Goal: Task Accomplishment & Management: Manage account settings

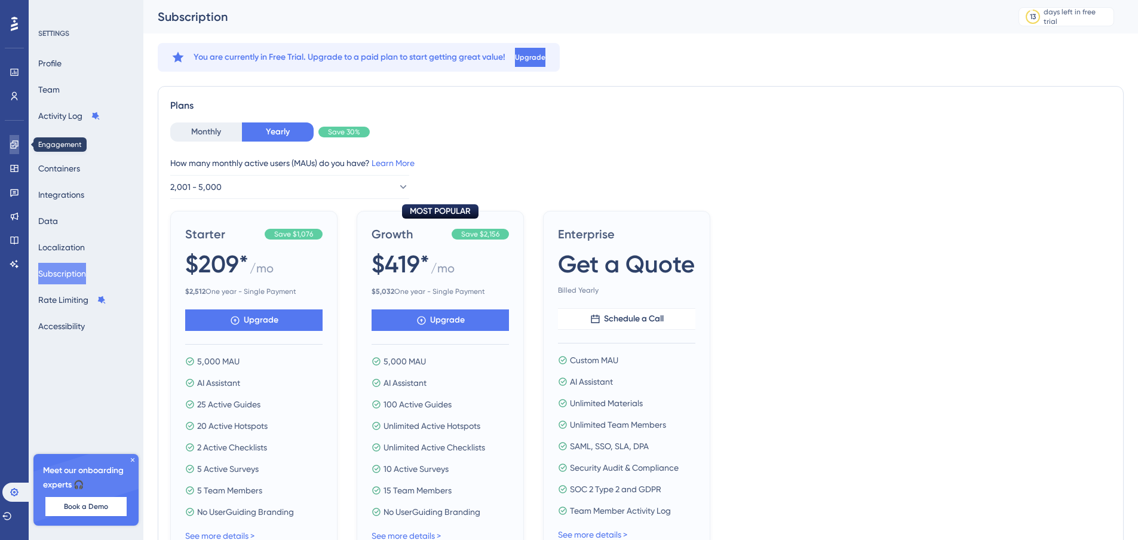
click at [14, 141] on icon at bounding box center [14, 144] width 8 height 8
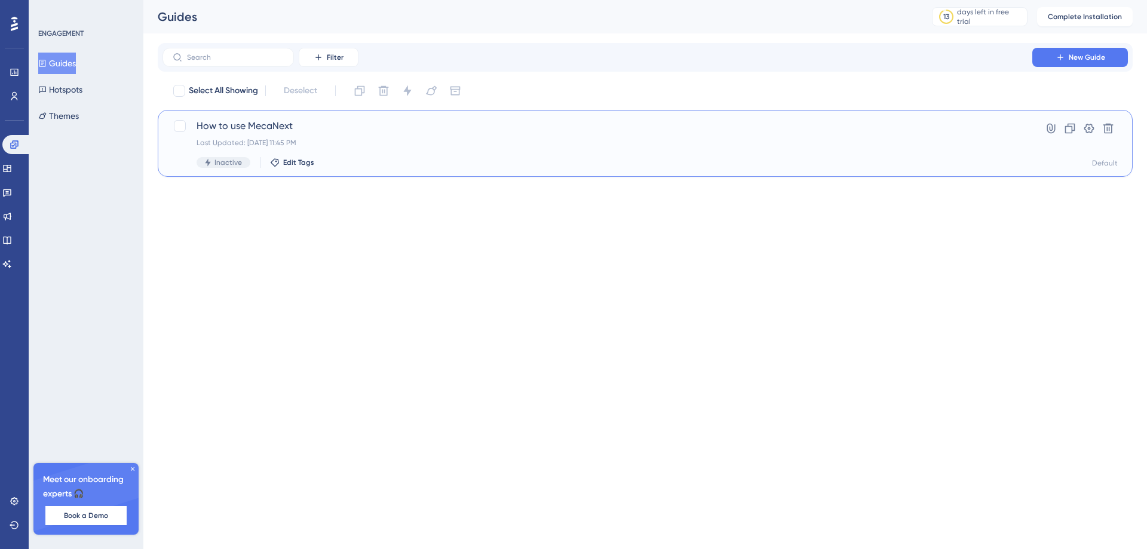
click at [272, 131] on span "How to use MecaNext" at bounding box center [596, 126] width 801 height 14
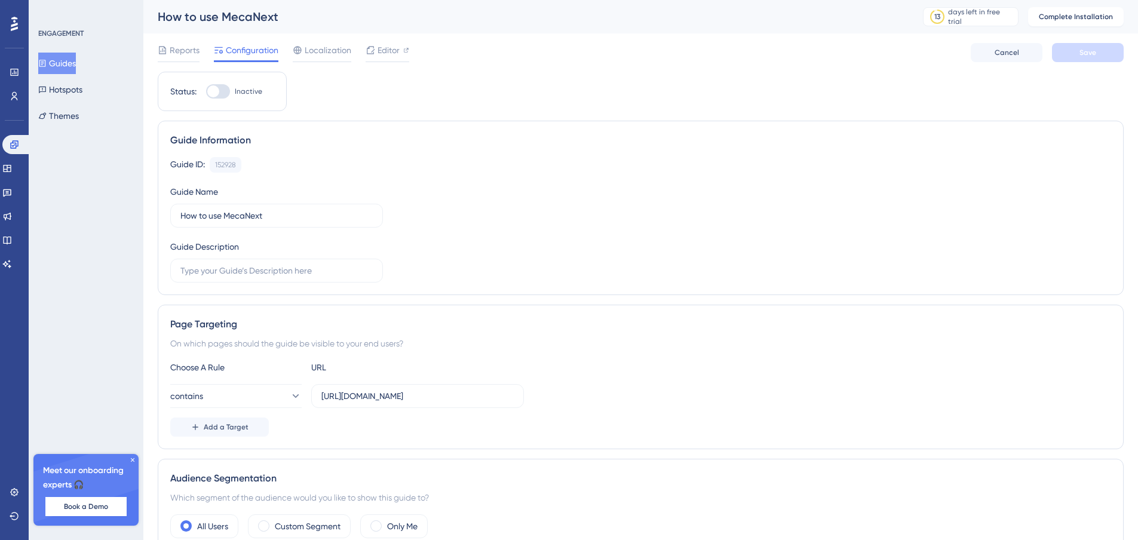
click at [214, 90] on div at bounding box center [213, 91] width 12 height 12
click at [206, 91] on input "Inactive" at bounding box center [205, 91] width 1 height 1
checkbox input "false"
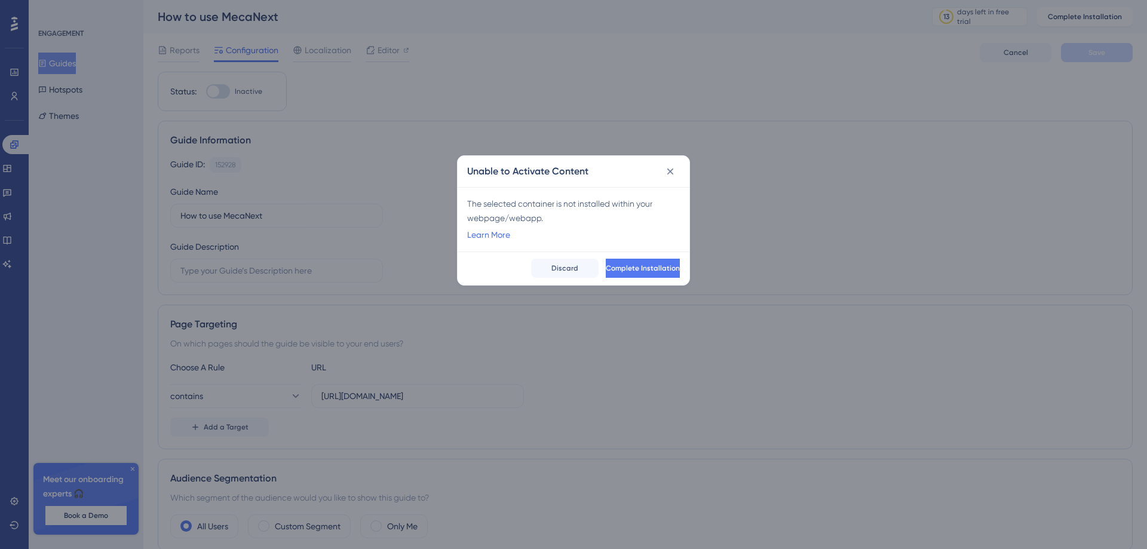
click at [677, 171] on button at bounding box center [669, 171] width 19 height 19
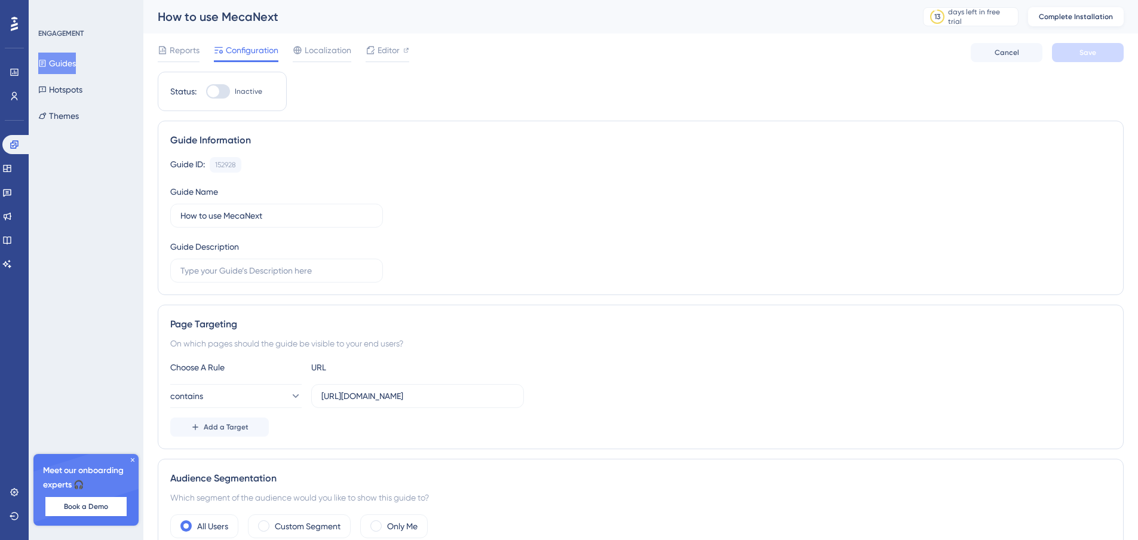
click at [1077, 16] on span "Complete Installation" at bounding box center [1075, 17] width 74 height 10
click at [1068, 7] on button "Complete Installation" at bounding box center [1076, 16] width 96 height 19
